Goal: Information Seeking & Learning: Find specific fact

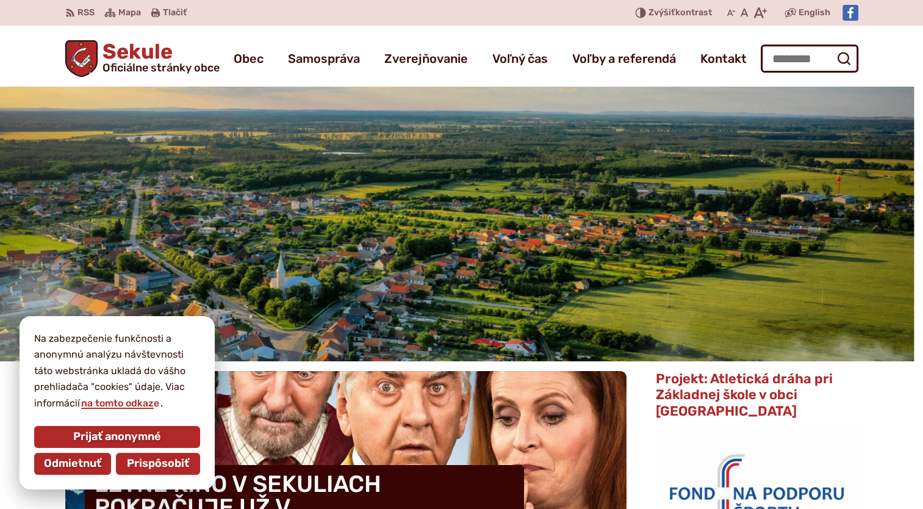
click at [135, 463] on span "Prispôsobiť" at bounding box center [158, 463] width 62 height 13
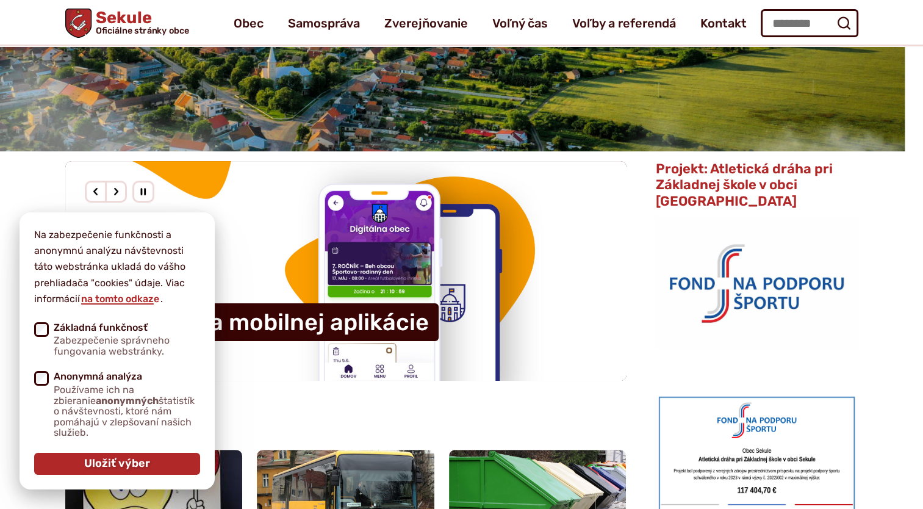
scroll to position [98, 0]
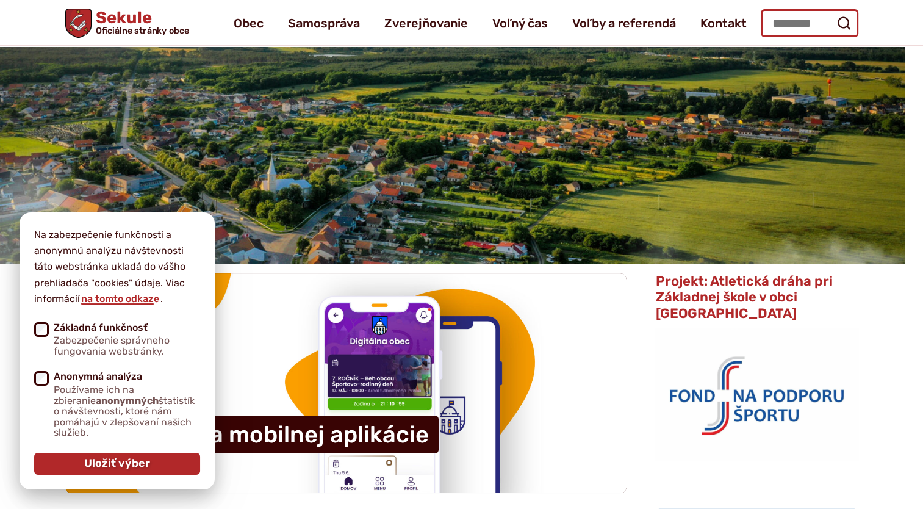
click at [779, 26] on input "Hľadať:" at bounding box center [809, 23] width 98 height 28
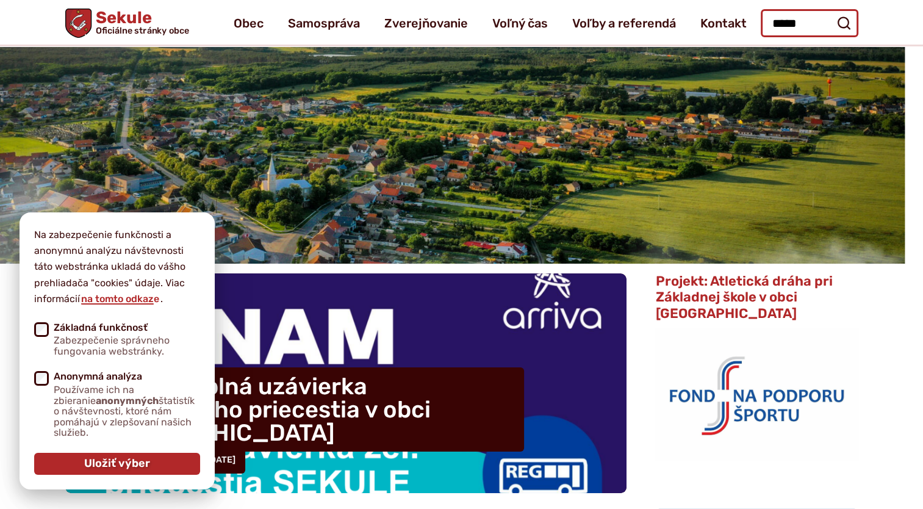
type input "*****"
click at [832, 12] on button "Odoslať vyhľadávací formulár" at bounding box center [843, 23] width 22 height 22
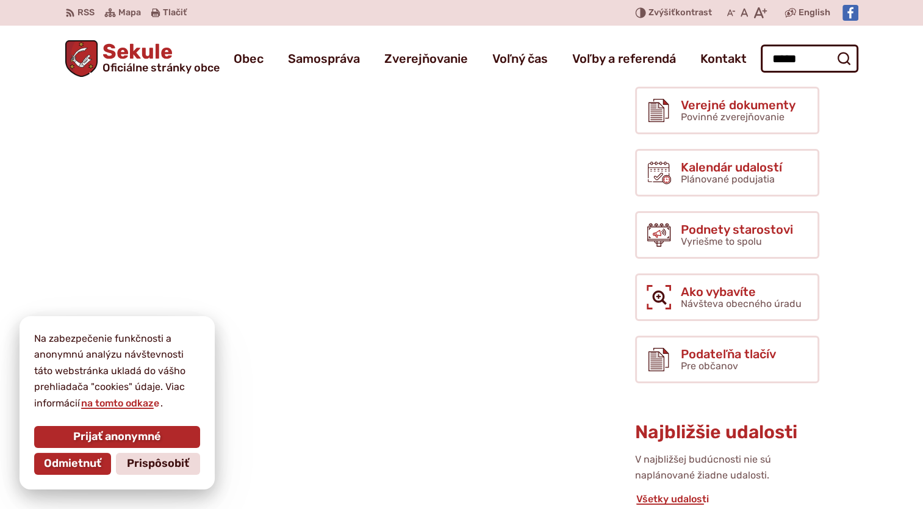
click at [864, 30] on header "Preskočiť na obsah RSS RSS Mapa Mapa Tlačiť Tlačiť Znížiť Zvýšiť kontrast Zníži…" at bounding box center [461, 43] width 923 height 87
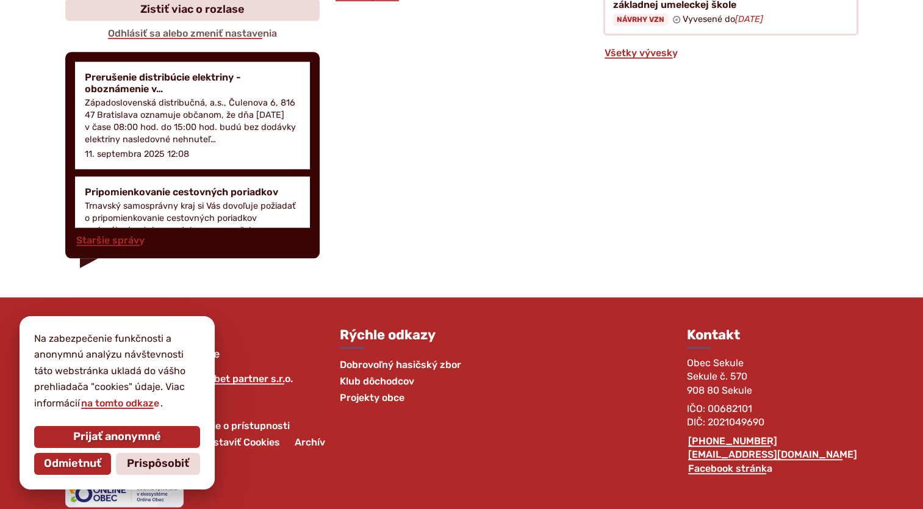
scroll to position [1303, 0]
